Goal: Check status: Check status

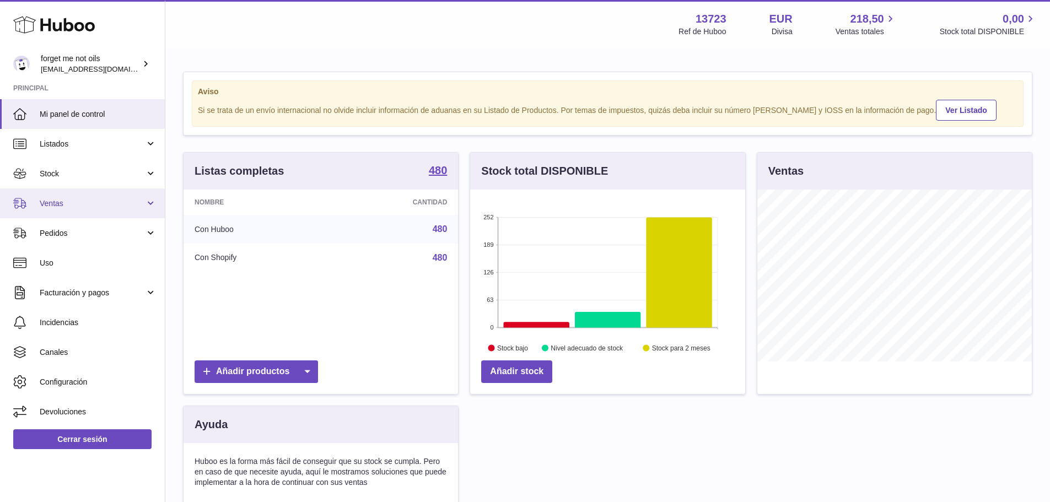
scroll to position [172, 275]
click at [84, 205] on span "Ventas" at bounding box center [92, 203] width 105 height 10
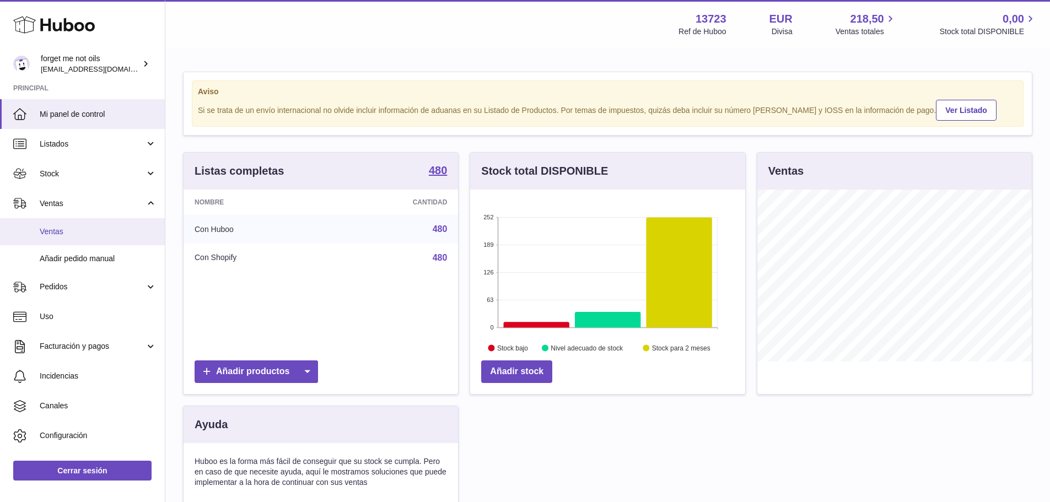
click at [76, 229] on span "Ventas" at bounding box center [98, 232] width 117 height 10
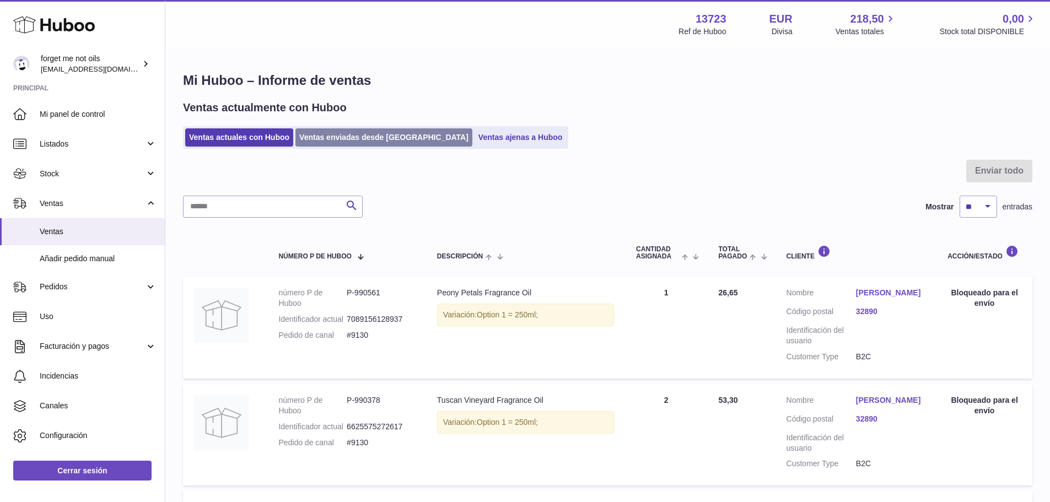
click at [316, 141] on link "Ventas enviadas desde Huboo" at bounding box center [383, 137] width 177 height 18
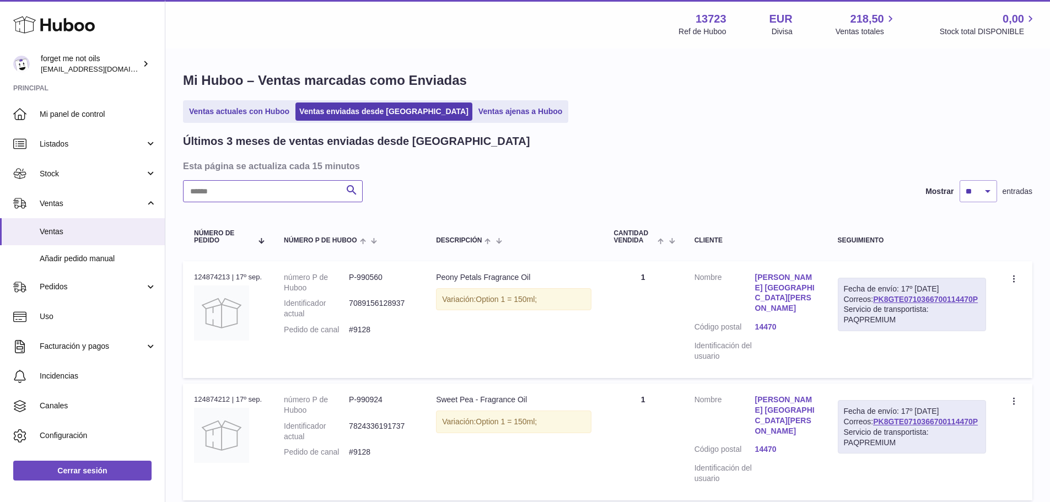
click at [279, 195] on input "text" at bounding box center [273, 191] width 180 height 22
paste input "*****"
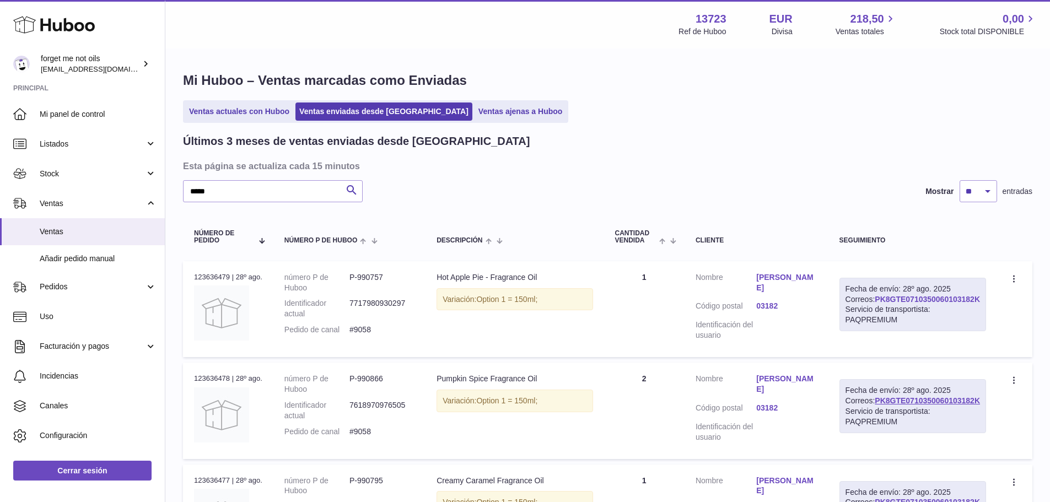
drag, startPoint x: 974, startPoint y: 319, endPoint x: 874, endPoint y: 319, distance: 100.3
click at [874, 319] on div "Fecha de envío: 28º ago. 2025 Correos: PK8GTE0710350060103182K Servicio de tran…" at bounding box center [912, 305] width 147 height 54
copy link "PK8GTE0710350060103182K"
drag, startPoint x: 381, startPoint y: 327, endPoint x: 354, endPoint y: 328, distance: 26.5
click at [354, 328] on dl "número P de Huboo P-990757 Identificador actual 7717980930297 Pedido de canal #…" at bounding box center [349, 306] width 130 height 68
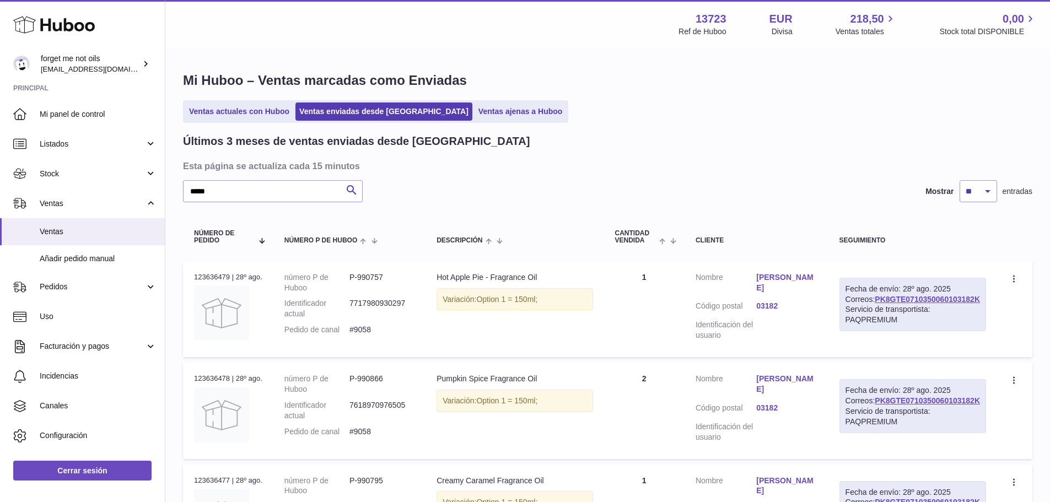
copy dl "#9058"
drag, startPoint x: 223, startPoint y: 191, endPoint x: 150, endPoint y: 194, distance: 73.4
click at [150, 194] on div "Huboo forget me not oils internalAdmin-13723@internal.huboo.com Principal Mi pa…" at bounding box center [525, 479] width 1050 height 958
paste input "text"
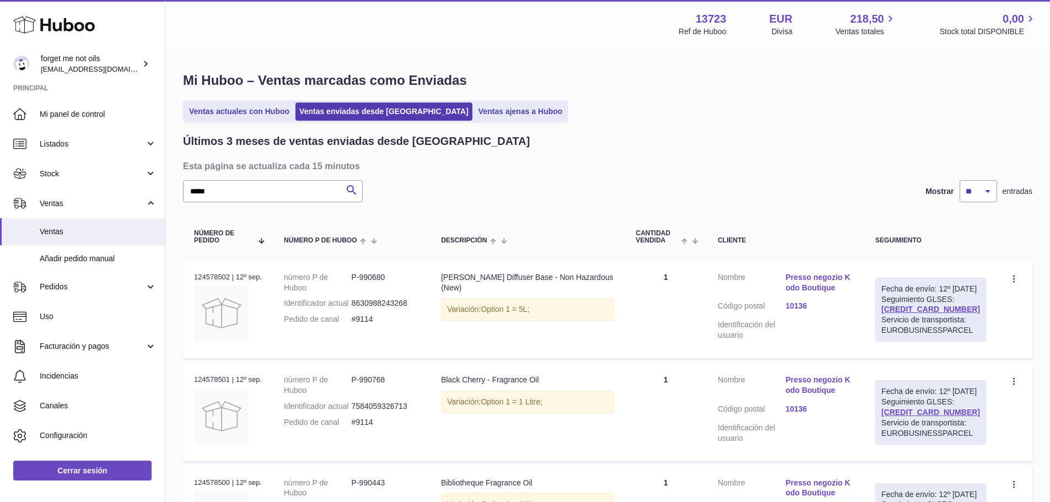
drag, startPoint x: 966, startPoint y: 320, endPoint x: 895, endPoint y: 321, distance: 71.1
click at [895, 321] on div "Fecha de envío: 12º sep. 2025 Seguimiento GLSES: 61280249437074 Servicio de tra…" at bounding box center [930, 310] width 111 height 64
copy link "61280249437074"
drag, startPoint x: 380, startPoint y: 331, endPoint x: 354, endPoint y: 331, distance: 25.9
click at [354, 325] on dd "#9114" at bounding box center [386, 319] width 68 height 10
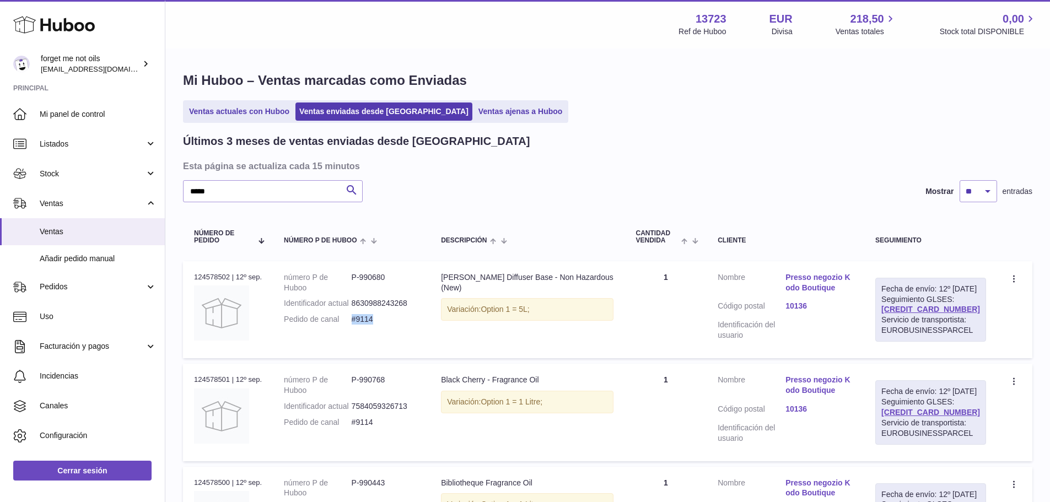
copy dd "#9114"
drag, startPoint x: 228, startPoint y: 192, endPoint x: 138, endPoint y: 194, distance: 89.3
click at [138, 193] on div "Huboo forget me not oils internalAdmin-13723@internal.huboo.com Principal Mi pa…" at bounding box center [525, 328] width 1050 height 656
paste input "text"
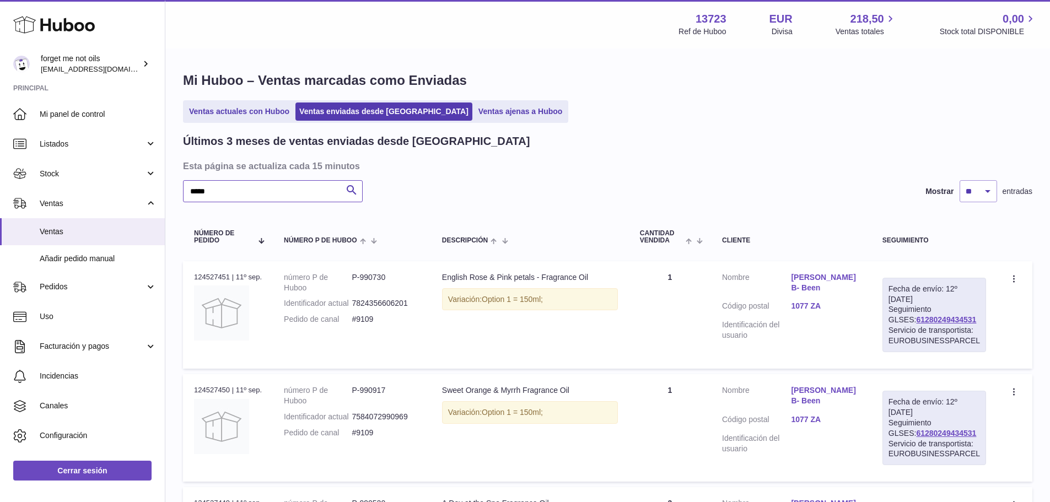
type input "*****"
drag, startPoint x: 966, startPoint y: 320, endPoint x: 896, endPoint y: 321, distance: 69.5
click at [896, 321] on div "Fecha de envío: 12º sep. 2025 Seguimiento GLSES: 61280249434531 Servicio de tra…" at bounding box center [934, 315] width 104 height 74
copy link "61280249434531"
drag, startPoint x: 374, startPoint y: 328, endPoint x: 354, endPoint y: 330, distance: 20.5
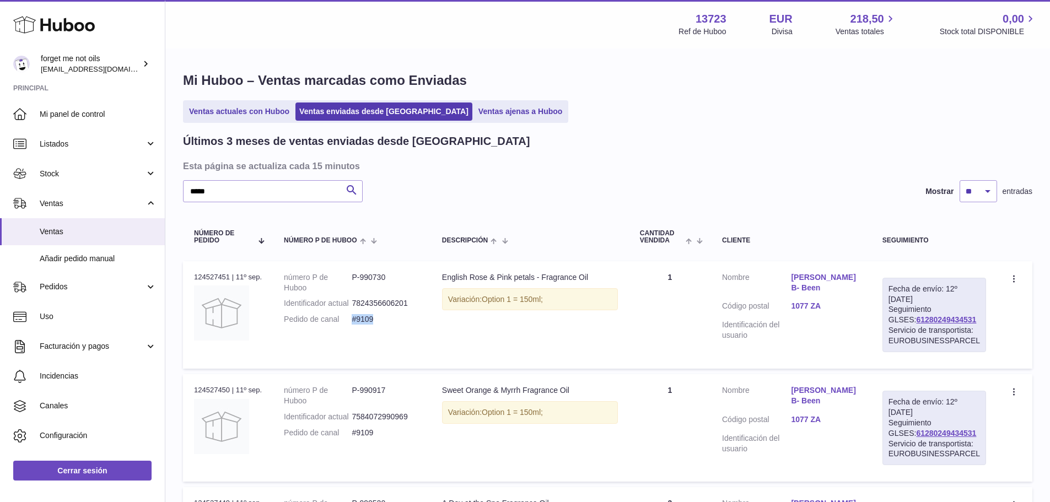
click at [354, 325] on dd "#9109" at bounding box center [386, 319] width 68 height 10
copy dd "#9109"
